Goal: Information Seeking & Learning: Learn about a topic

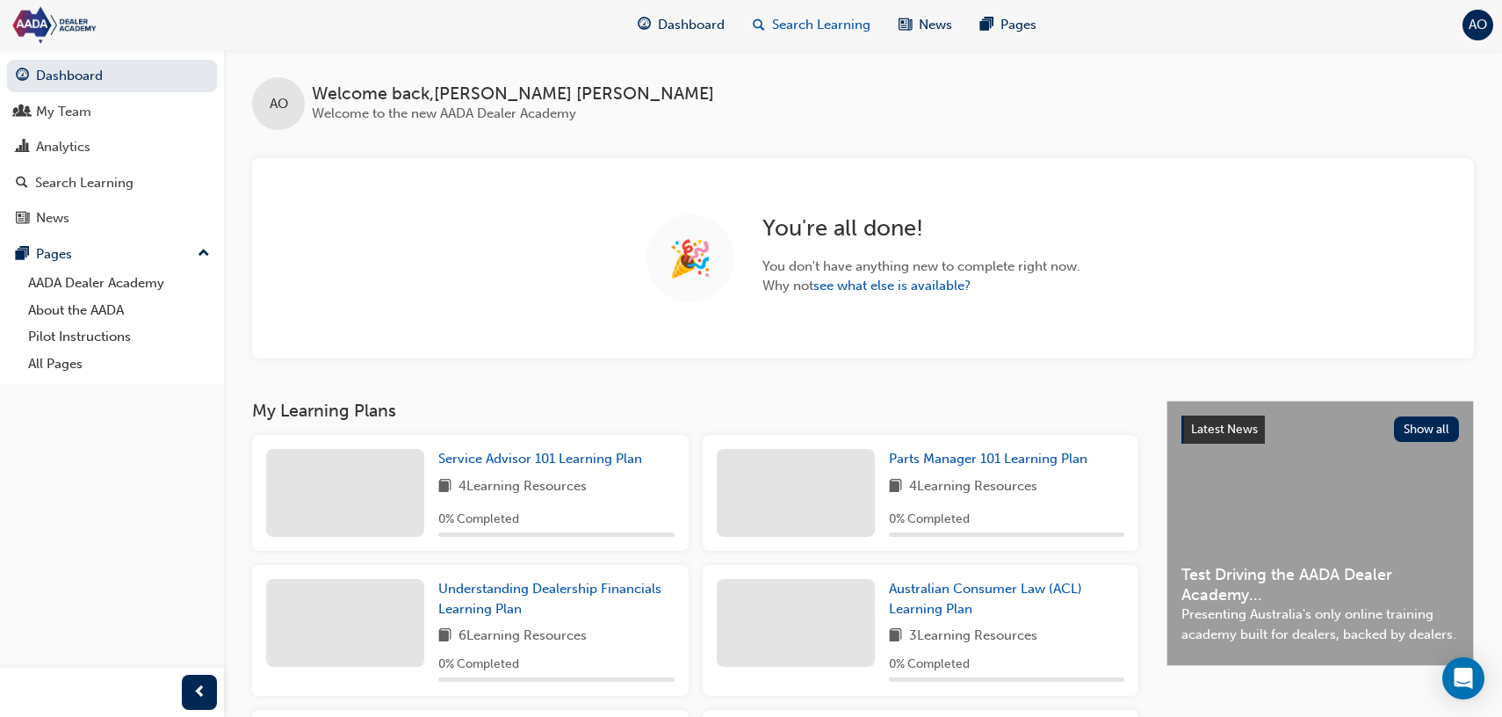
click at [811, 32] on span "Search Learning" at bounding box center [821, 25] width 98 height 20
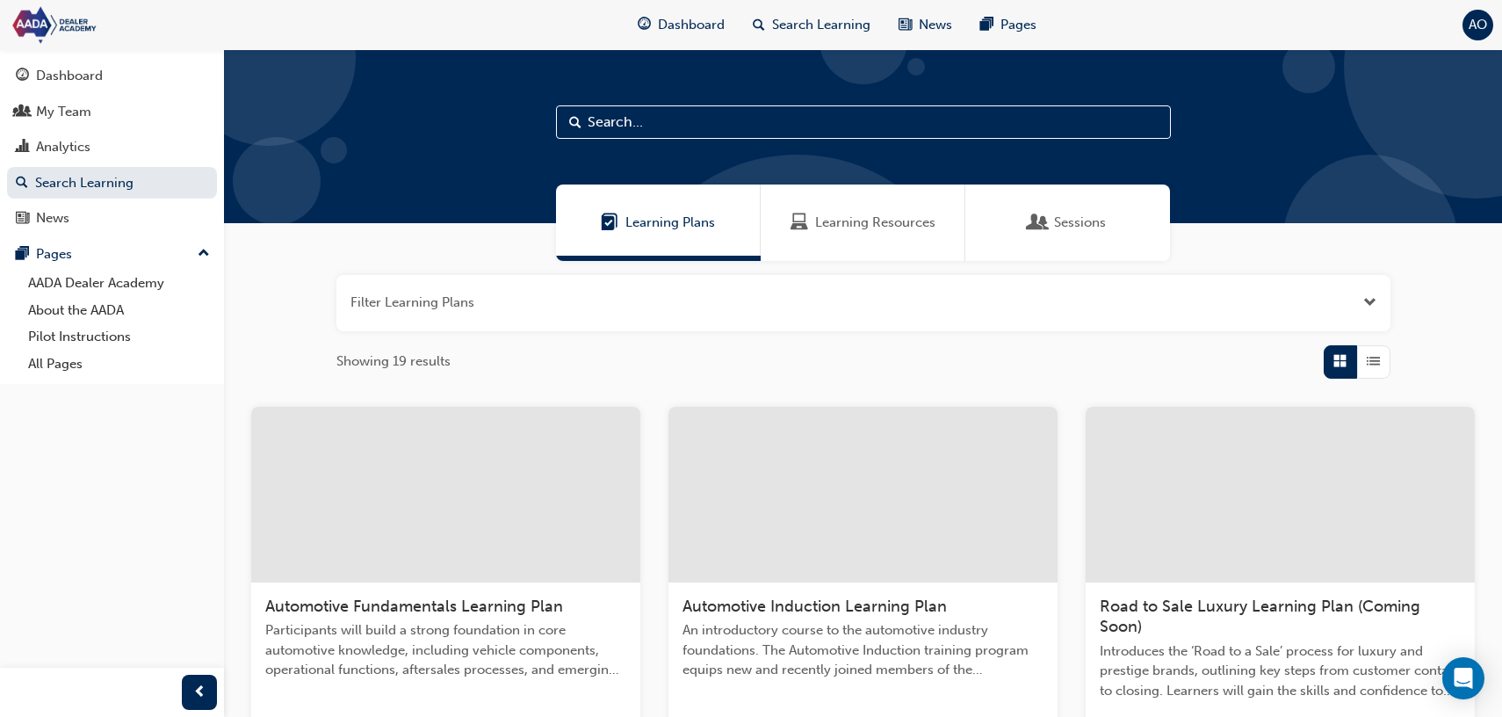
click at [855, 230] on span "Learning Resources" at bounding box center [875, 223] width 120 height 20
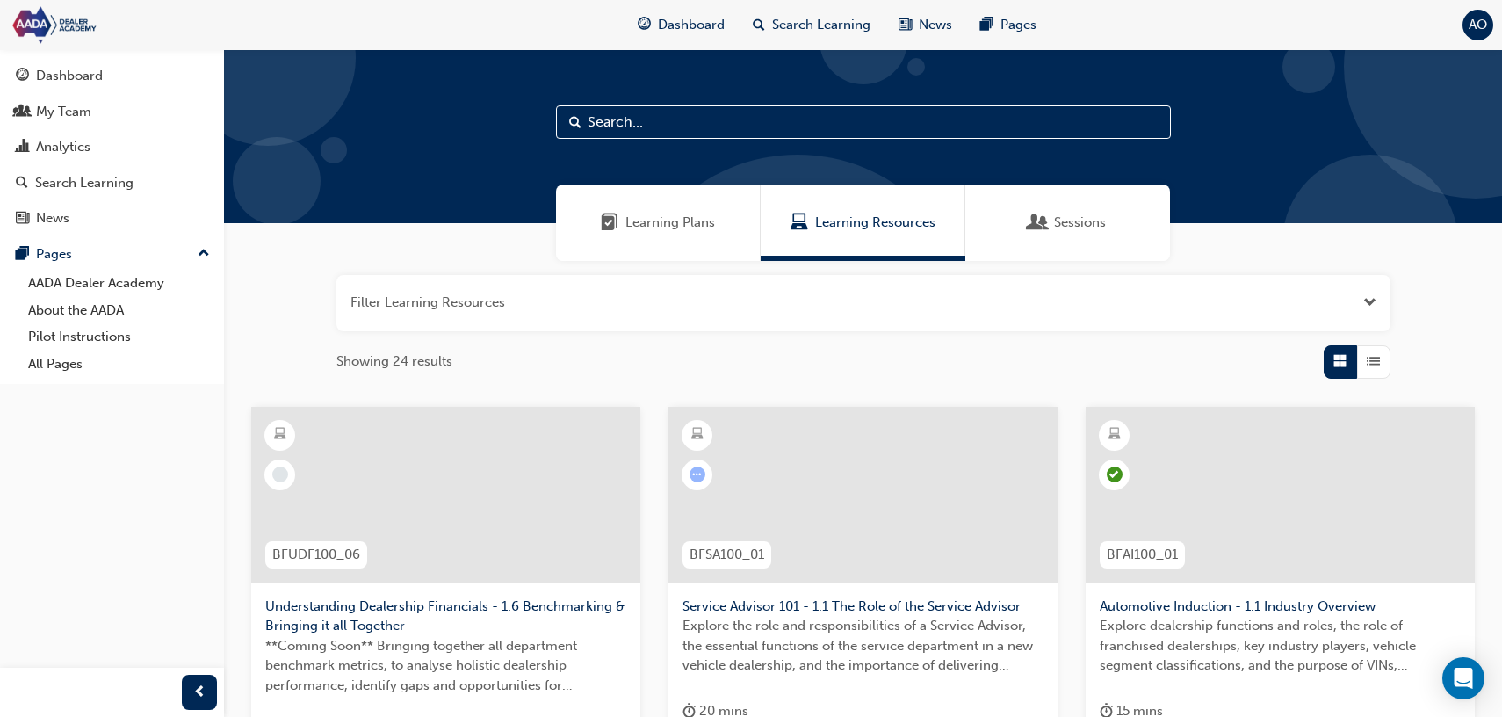
click at [776, 310] on button "button" at bounding box center [863, 303] width 1054 height 56
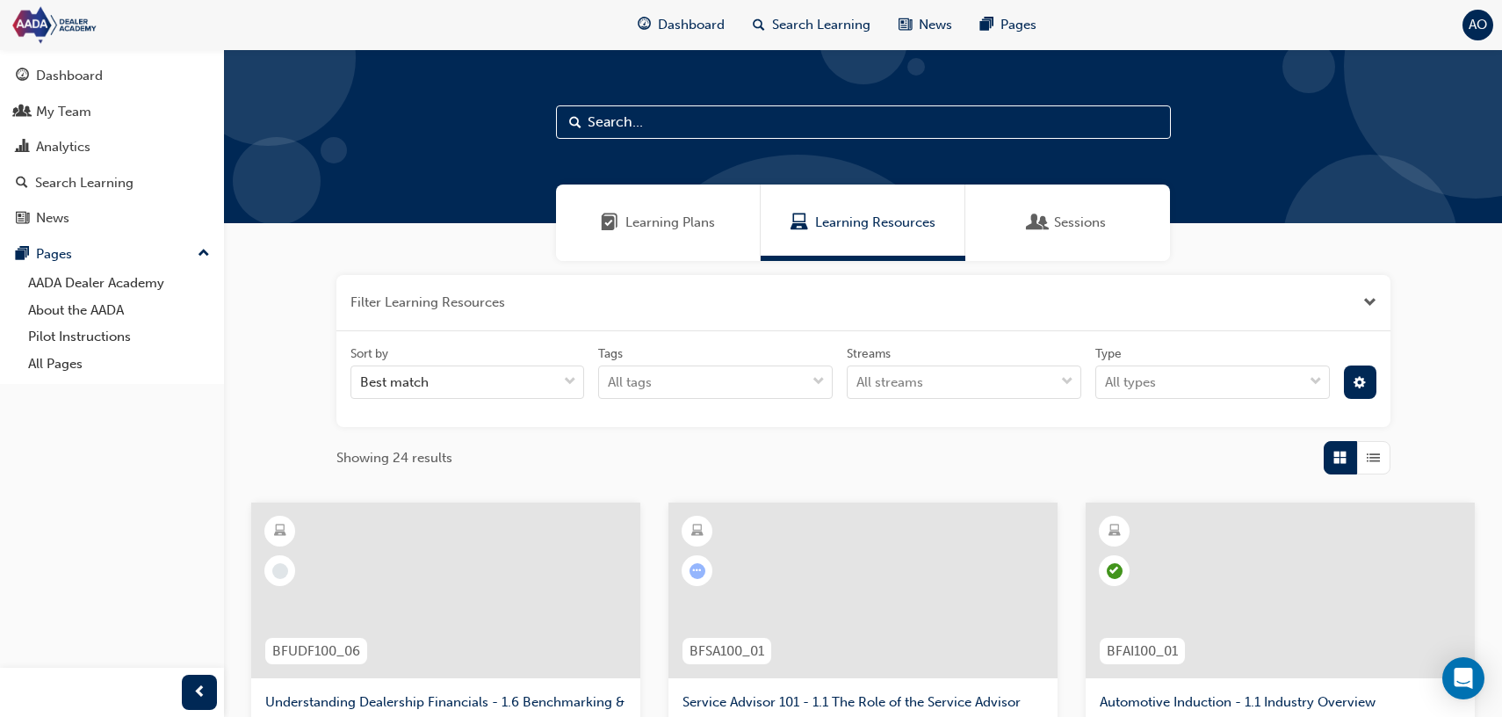
click at [754, 114] on input "text" at bounding box center [863, 121] width 615 height 33
type input "ACL"
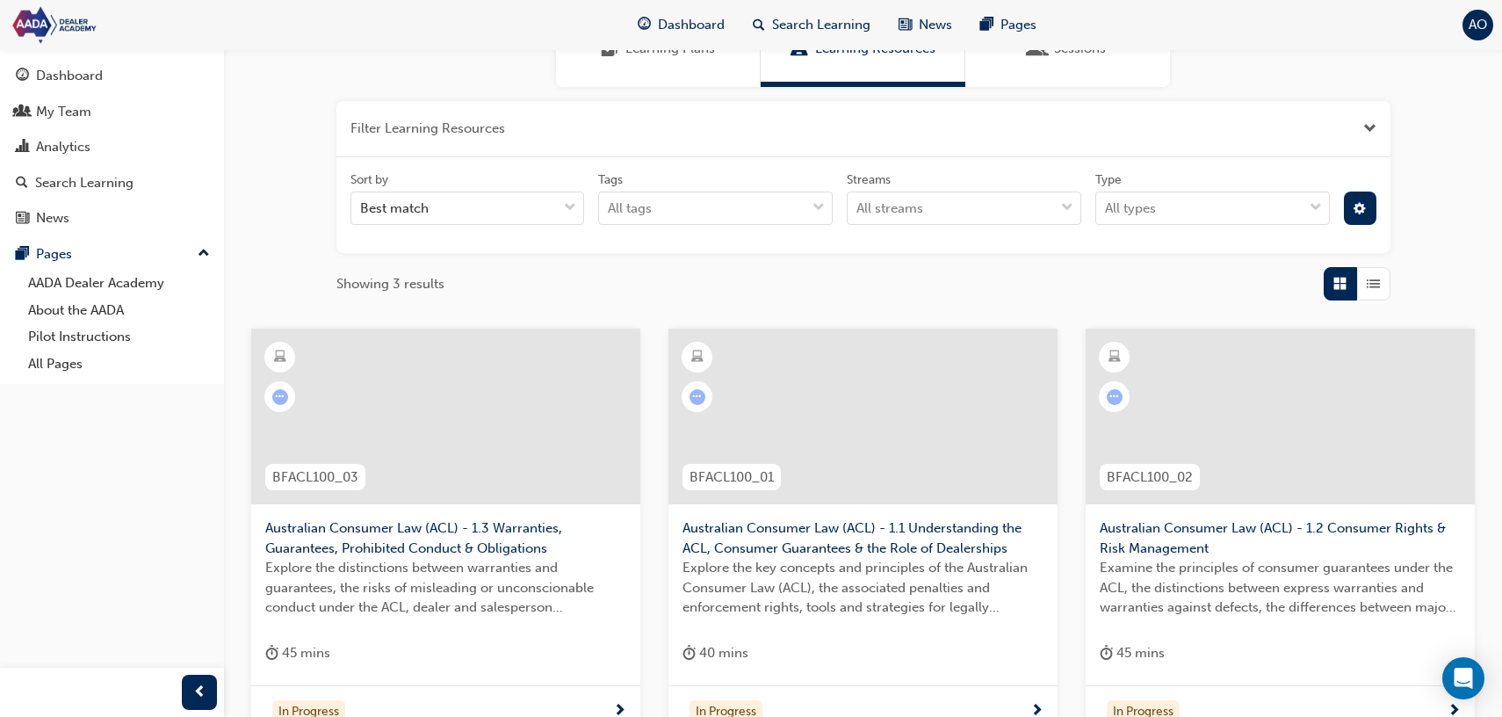
scroll to position [242, 0]
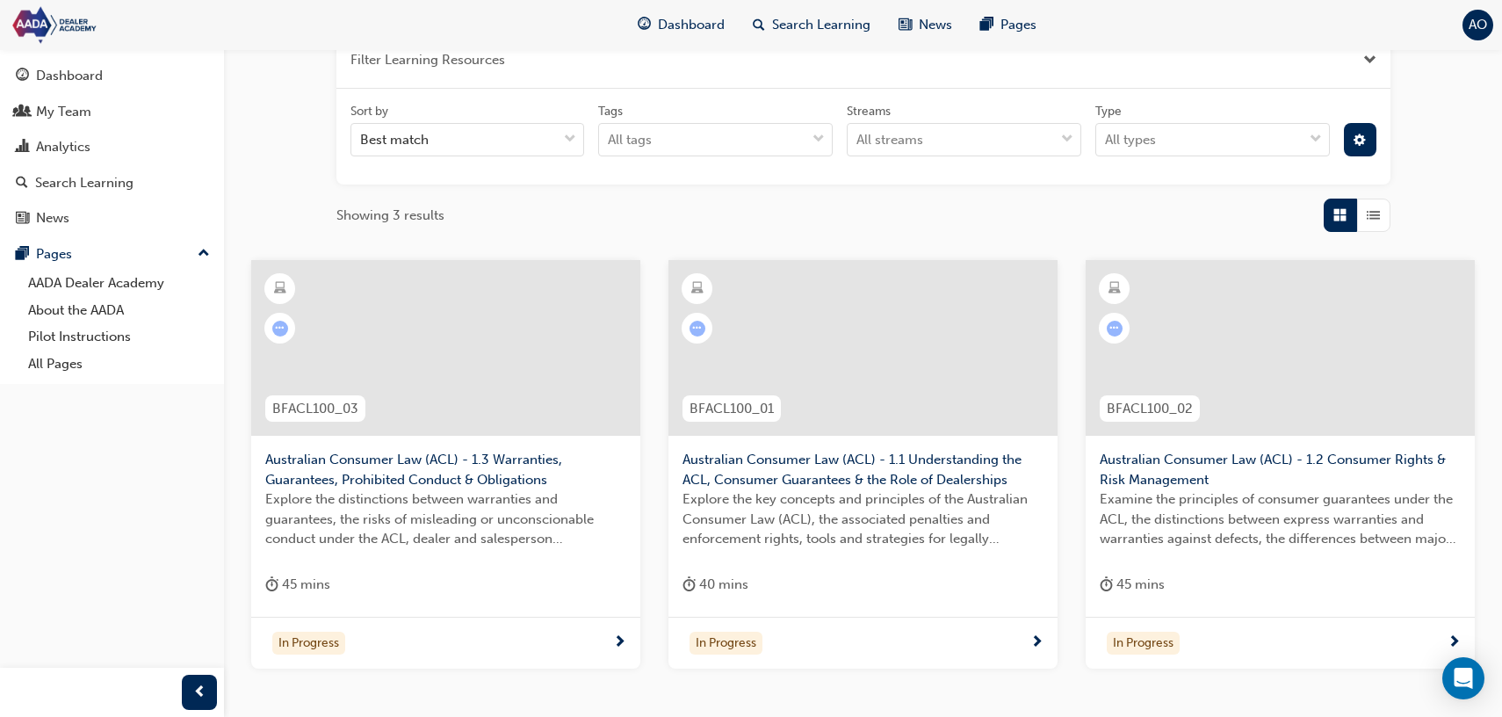
click at [931, 464] on span "Australian Consumer Law (ACL) - 1.1 Understanding the ACL, Consumer Guarantees …" at bounding box center [862, 470] width 361 height 40
